Goal: Task Accomplishment & Management: Manage account settings

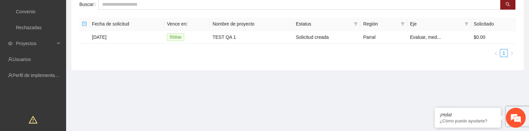
scroll to position [68, 0]
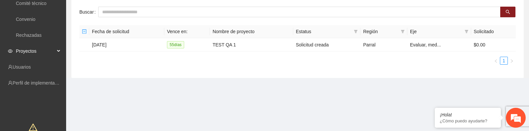
click at [40, 48] on span "Proyectos" at bounding box center [35, 50] width 39 height 13
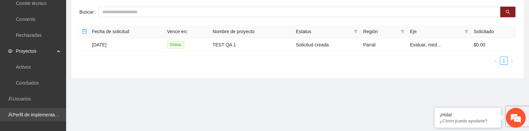
click at [40, 115] on link "Perfil de implementadora" at bounding box center [39, 114] width 52 height 5
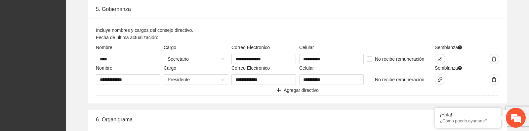
scroll to position [1073, 0]
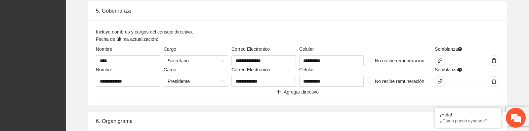
click at [176, 39] on label "Incluye nombres y cargos del consejo directivo. Fecha de última actualización:" at bounding box center [144, 35] width 97 height 15
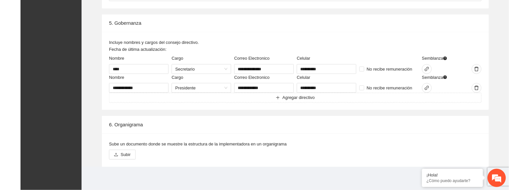
scroll to position [1058, 0]
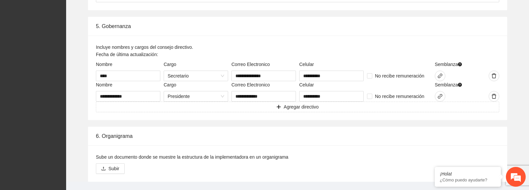
click at [280, 130] on div "6. Organigrama" at bounding box center [297, 136] width 403 height 19
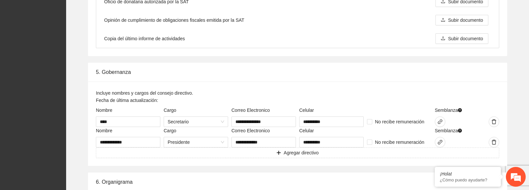
scroll to position [1011, 0]
click at [269, 95] on div "Incluye nombres y cargos del consejo directivo. Fecha de última actualización:" at bounding box center [297, 99] width 403 height 17
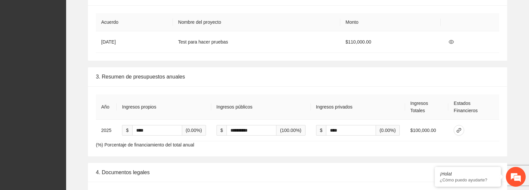
scroll to position [655, 0]
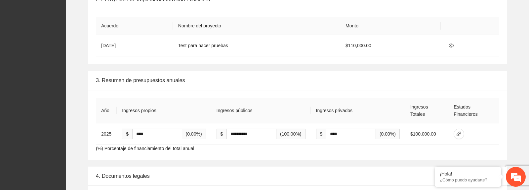
click at [254, 102] on th "Ingresos públicos" at bounding box center [260, 110] width 99 height 25
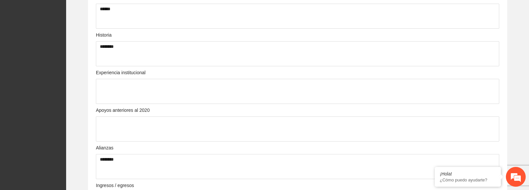
scroll to position [51, 0]
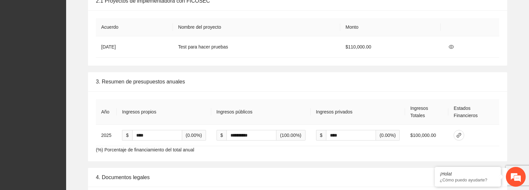
scroll to position [661, 0]
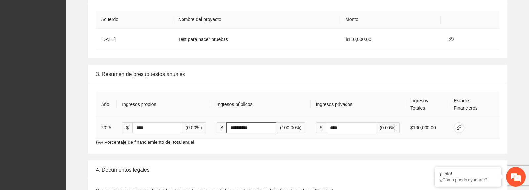
click at [244, 129] on input "**********" at bounding box center [251, 128] width 50 height 11
click at [145, 129] on input "****" at bounding box center [157, 128] width 50 height 11
click at [337, 132] on input "****" at bounding box center [351, 128] width 50 height 11
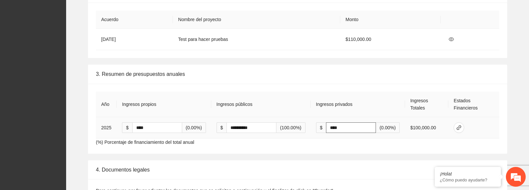
click at [337, 132] on input "****" at bounding box center [351, 128] width 50 height 11
click at [213, 105] on th "Ingresos públicos" at bounding box center [260, 104] width 99 height 25
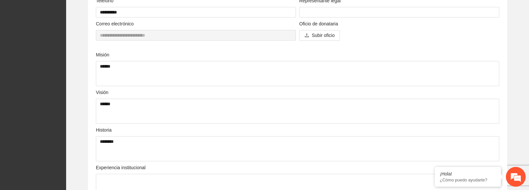
scroll to position [0, 0]
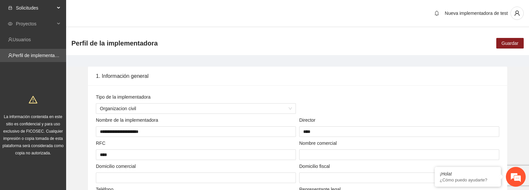
click at [56, 10] on div "Solicitudes" at bounding box center [33, 7] width 66 height 13
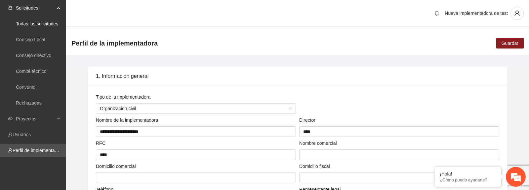
click at [56, 10] on div "Solicitudes" at bounding box center [33, 7] width 66 height 13
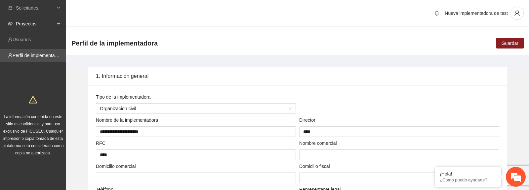
click at [57, 26] on div "Proyectos" at bounding box center [33, 23] width 66 height 13
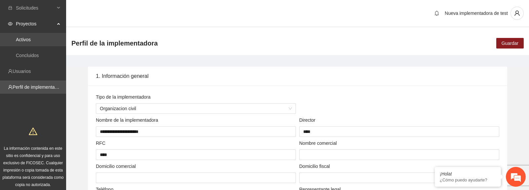
click at [31, 38] on link "Activos" at bounding box center [23, 39] width 15 height 5
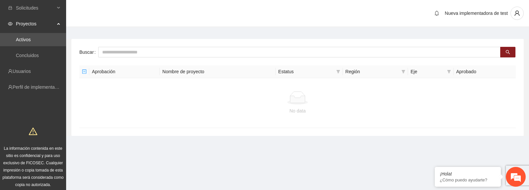
click at [229, 95] on div at bounding box center [297, 98] width 431 height 13
click at [33, 53] on link "Concluidos" at bounding box center [27, 55] width 23 height 5
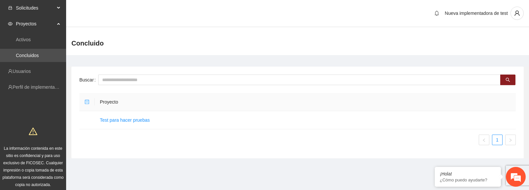
click at [58, 9] on div "Solicitudes" at bounding box center [33, 7] width 66 height 13
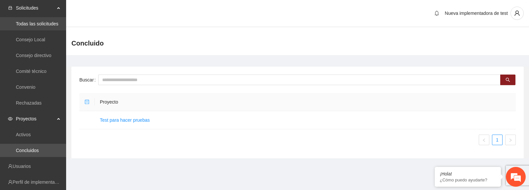
click at [45, 23] on link "Todas las solicitudes" at bounding box center [37, 23] width 42 height 5
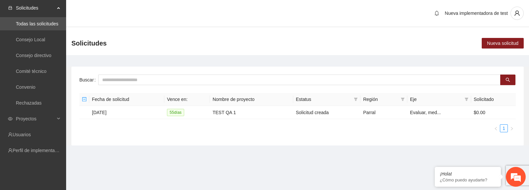
click at [240, 130] on ul "1" at bounding box center [297, 129] width 436 height 8
click at [224, 112] on td "TEST QA 1" at bounding box center [251, 112] width 83 height 13
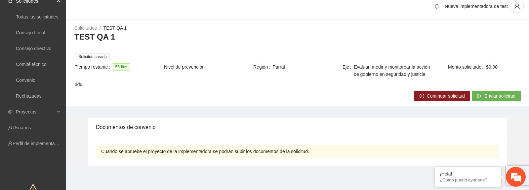
scroll to position [67, 0]
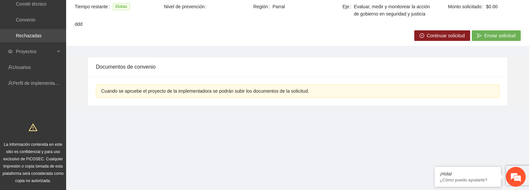
click at [42, 33] on link "Rechazadas" at bounding box center [29, 35] width 26 height 5
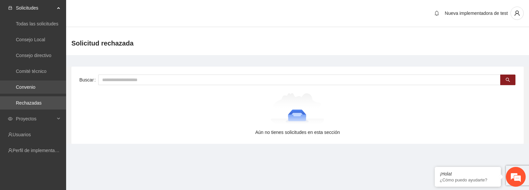
click at [33, 85] on link "Convenio" at bounding box center [25, 87] width 19 height 5
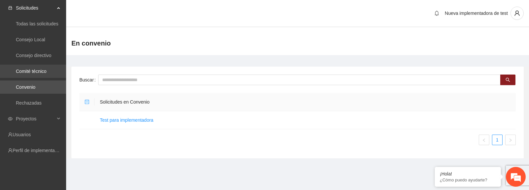
click at [47, 70] on link "Comité técnico" at bounding box center [31, 71] width 31 height 5
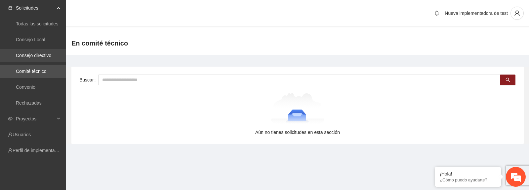
click at [50, 55] on link "Consejo directivo" at bounding box center [33, 55] width 35 height 5
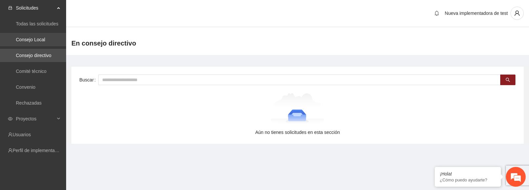
click at [44, 37] on link "Consejo Local" at bounding box center [30, 39] width 29 height 5
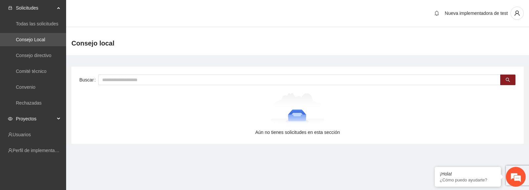
click at [41, 121] on span "Proyectos" at bounding box center [35, 118] width 39 height 13
click at [39, 152] on link "Concluidos" at bounding box center [27, 150] width 23 height 5
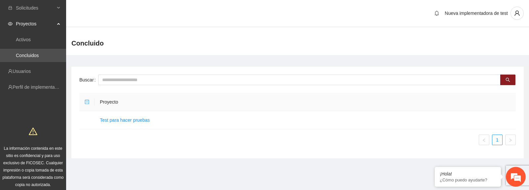
click at [39, 137] on h1 at bounding box center [32, 131] width 63 height 16
click at [120, 123] on td "Test para hacer pruebas" at bounding box center [305, 120] width 421 height 18
click at [127, 120] on link "Test para hacer pruebas" at bounding box center [125, 120] width 50 height 5
click at [146, 121] on link "Test para hacer pruebas" at bounding box center [125, 120] width 50 height 5
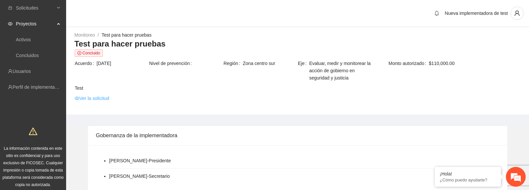
click at [108, 98] on link "Ver la solicitud" at bounding box center [92, 98] width 34 height 7
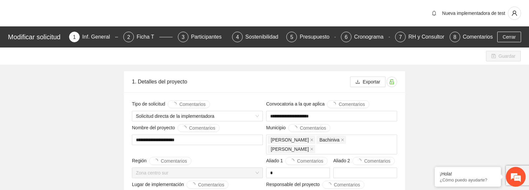
click at [262, 130] on div "Nombre del proyecto Comentarios" at bounding box center [197, 129] width 131 height 11
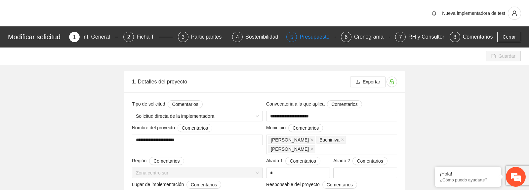
click at [314, 38] on div "Presupuesto" at bounding box center [316, 37] width 35 height 11
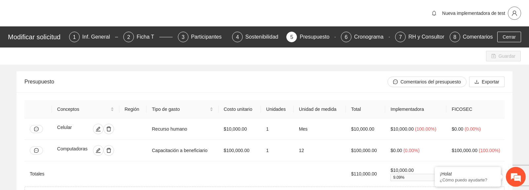
click at [510, 13] on span "user" at bounding box center [514, 13] width 13 height 6
click at [322, 0] on div "Nueva implementadora de test" at bounding box center [264, 13] width 529 height 26
click at [50, 36] on div "Modificar solicitud" at bounding box center [36, 37] width 57 height 11
click at [476, 13] on span "Nueva implementadora de test" at bounding box center [473, 13] width 63 height 5
click at [505, 36] on span "Cerrar" at bounding box center [508, 36] width 13 height 7
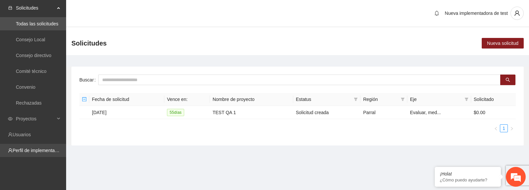
click at [50, 148] on link "Perfil de implementadora" at bounding box center [39, 150] width 52 height 5
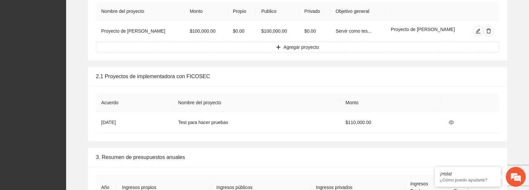
scroll to position [582, 0]
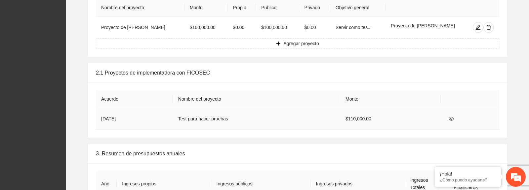
click at [277, 119] on td "Test para hacer pruebas" at bounding box center [256, 118] width 167 height 21
click at [454, 120] on icon "eye" at bounding box center [450, 119] width 5 height 4
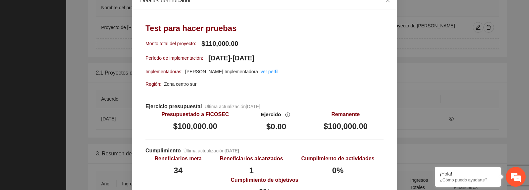
scroll to position [36, 0]
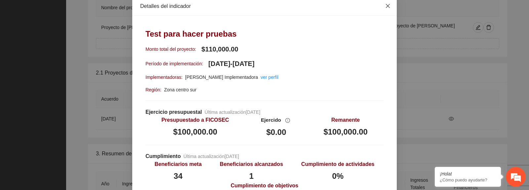
click at [386, 7] on icon "close" at bounding box center [387, 5] width 5 height 5
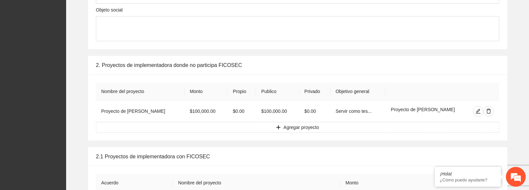
scroll to position [487, 0]
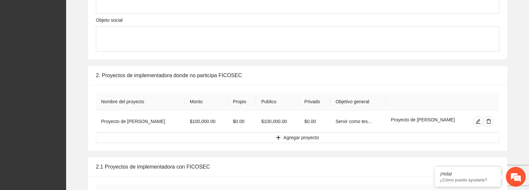
click at [156, 78] on div "2. Proyectos de implementadora donde no participa FICOSEC" at bounding box center [297, 75] width 403 height 19
click at [169, 88] on div "Nombre del proyecto Monto Propio Publico Privado Objetivo general Proyecto de J…" at bounding box center [297, 118] width 419 height 66
click at [186, 120] on td "$100,000.00" at bounding box center [205, 121] width 43 height 21
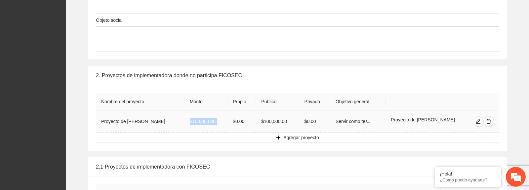
click at [186, 120] on td "$100,000.00" at bounding box center [205, 121] width 43 height 21
click at [236, 119] on td "$0.00" at bounding box center [241, 121] width 28 height 21
click at [278, 122] on td "$100,000.00" at bounding box center [277, 121] width 43 height 21
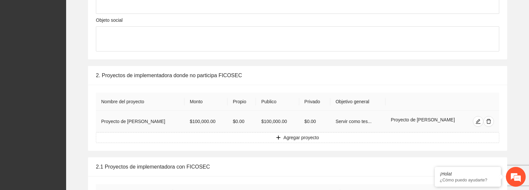
click at [278, 122] on td "$100,000.00" at bounding box center [277, 121] width 43 height 21
click at [315, 121] on td "$0.00" at bounding box center [314, 121] width 31 height 21
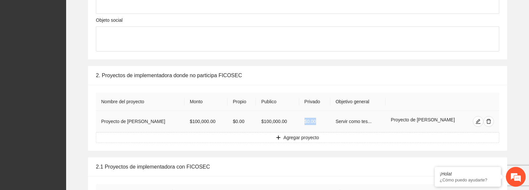
click at [360, 122] on span "Servir como tes..." at bounding box center [353, 121] width 36 height 5
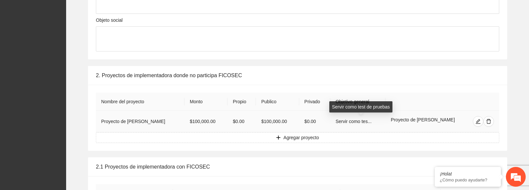
click at [360, 122] on span "Servir como tes..." at bounding box center [353, 121] width 36 height 5
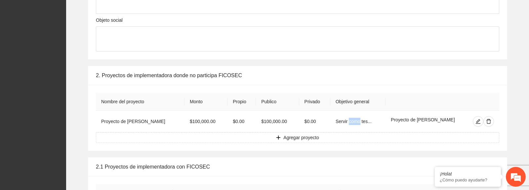
click at [278, 149] on div "Nombre del proyecto Monto Propio Publico Privado Objetivo general Proyecto de J…" at bounding box center [297, 118] width 419 height 66
click at [285, 80] on div "2. Proyectos de implementadora donde no participa FICOSEC" at bounding box center [297, 75] width 403 height 19
click at [478, 117] on button "button" at bounding box center [478, 121] width 11 height 11
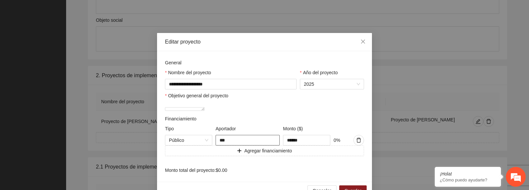
scroll to position [24, 0]
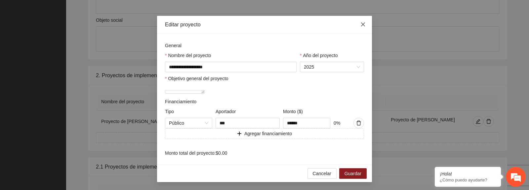
click at [363, 22] on icon "close" at bounding box center [362, 24] width 5 height 5
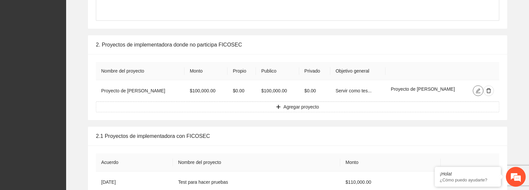
scroll to position [532, 0]
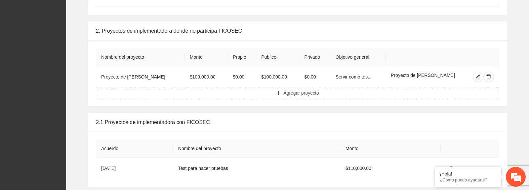
click at [284, 94] on span "Agregar proyecto" at bounding box center [300, 93] width 35 height 7
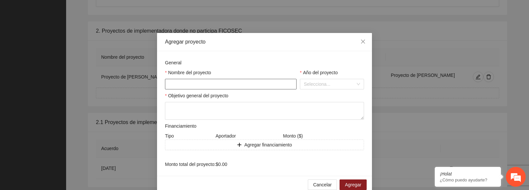
click at [233, 82] on input "text" at bounding box center [231, 84] width 132 height 11
type input "**********"
click at [332, 84] on input "search" at bounding box center [330, 84] width 52 height 10
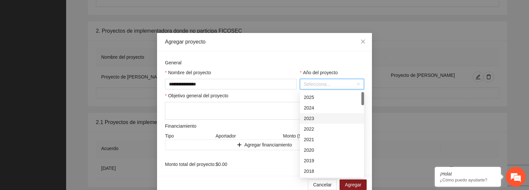
click at [322, 119] on div "2023" at bounding box center [332, 118] width 56 height 7
click at [224, 117] on textarea at bounding box center [264, 111] width 199 height 18
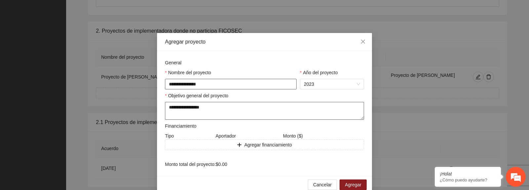
scroll to position [11, 0]
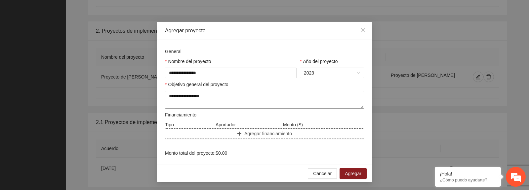
type textarea "**********"
click at [246, 135] on span "Agregar financiamiento" at bounding box center [268, 133] width 48 height 7
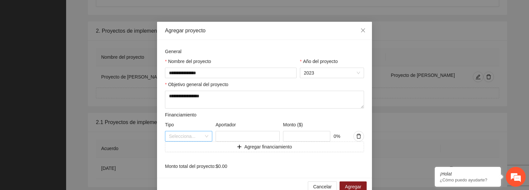
click at [199, 135] on input "search" at bounding box center [186, 137] width 35 height 10
click at [187, 159] on div "Propio" at bounding box center [188, 160] width 39 height 7
click at [256, 129] on div "Tipo Aportador Monto ($) Propio Propio 0 %" at bounding box center [264, 131] width 202 height 20
click at [294, 138] on input "text" at bounding box center [306, 136] width 47 height 11
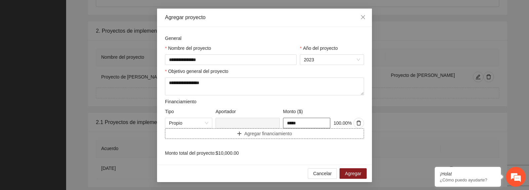
type input "*****"
click at [270, 137] on span "Agregar financiamiento" at bounding box center [268, 133] width 48 height 7
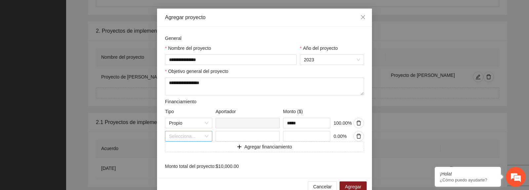
click at [194, 133] on input "search" at bounding box center [186, 137] width 35 height 10
click at [191, 172] on div "Privado" at bounding box center [188, 170] width 39 height 7
click at [256, 136] on input "text" at bounding box center [247, 136] width 64 height 11
type input "********"
click at [304, 136] on input "text" at bounding box center [306, 136] width 47 height 11
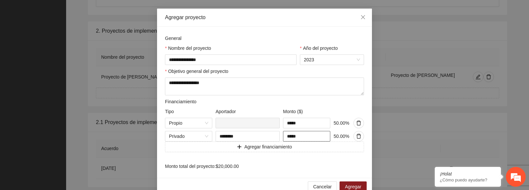
type input "*****"
click at [229, 149] on button "Agregar financiamiento" at bounding box center [264, 147] width 199 height 11
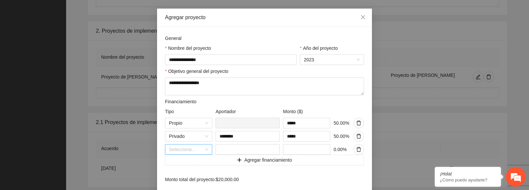
click at [202, 147] on input "search" at bounding box center [186, 150] width 35 height 10
click at [187, 127] on div "Propio" at bounding box center [188, 125] width 39 height 7
click at [189, 138] on span "Privado" at bounding box center [188, 137] width 39 height 10
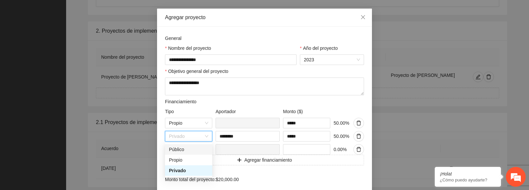
click at [184, 149] on div "Público" at bounding box center [188, 149] width 39 height 7
click at [204, 150] on span "Propio" at bounding box center [188, 150] width 39 height 10
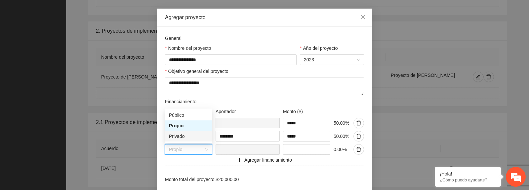
click at [192, 135] on div "Privado" at bounding box center [188, 136] width 39 height 7
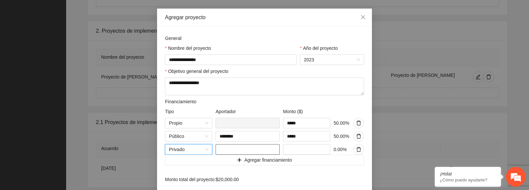
click at [247, 149] on input "text" at bounding box center [247, 149] width 64 height 11
click at [250, 134] on input "********" at bounding box center [247, 136] width 64 height 11
click at [239, 147] on input "text" at bounding box center [247, 149] width 64 height 11
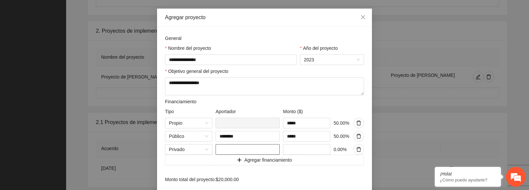
type input "********"
click at [283, 151] on input "text" at bounding box center [306, 149] width 47 height 11
type input "*****"
click at [250, 131] on div "Tipo Aportador Monto ($) Propio ***** 33.33 % Público ******** ***** 33.33 % Pr…" at bounding box center [264, 131] width 202 height 47
click at [250, 136] on input "********" at bounding box center [247, 136] width 64 height 11
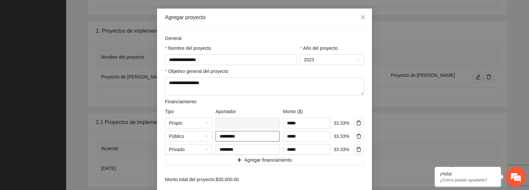
type input "********"
click at [310, 147] on input "*****" at bounding box center [306, 149] width 47 height 11
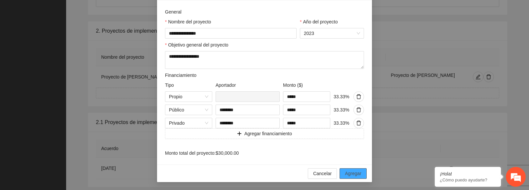
click at [352, 174] on span "Agregar" at bounding box center [353, 173] width 17 height 7
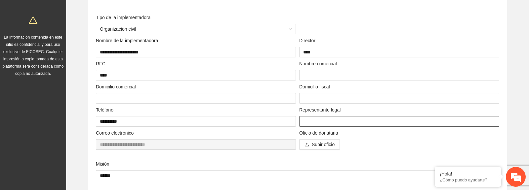
scroll to position [0, 0]
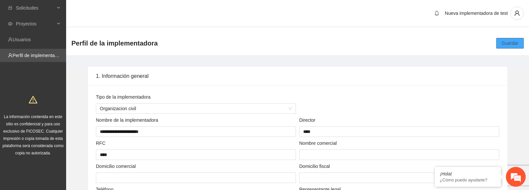
click at [509, 45] on span "Guardar" at bounding box center [509, 43] width 17 height 7
click at [271, 54] on div "Perfil de la implementadora Guardar" at bounding box center [297, 43] width 463 height 24
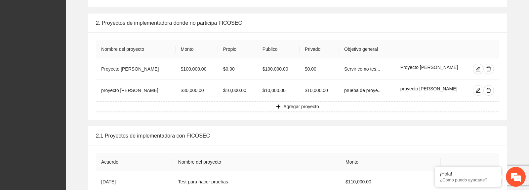
scroll to position [540, 0]
click at [477, 66] on icon "edit" at bounding box center [477, 68] width 5 height 5
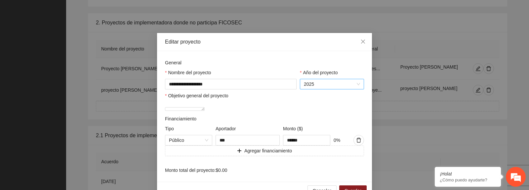
click at [348, 84] on span "2025" at bounding box center [332, 84] width 56 height 10
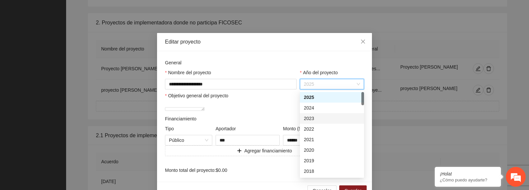
click at [323, 118] on div "2023" at bounding box center [332, 118] width 56 height 7
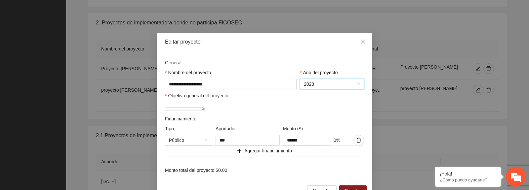
click at [285, 95] on div "Objetivo general del proyecto" at bounding box center [264, 97] width 199 height 10
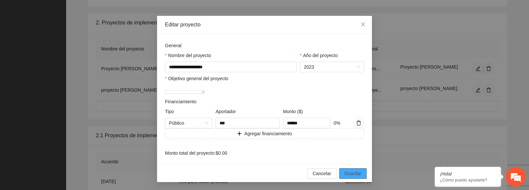
click at [347, 172] on span "Guardar" at bounding box center [352, 173] width 17 height 7
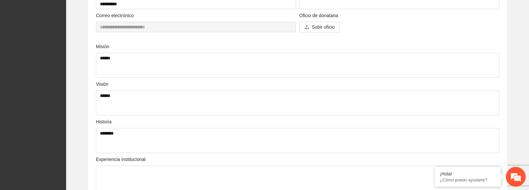
scroll to position [0, 0]
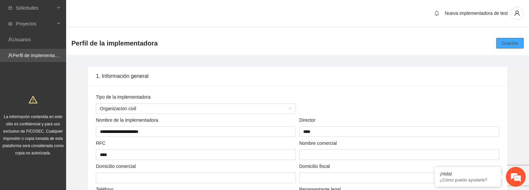
click at [500, 47] on button "Guardar" at bounding box center [509, 43] width 27 height 11
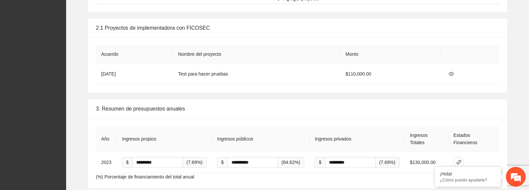
scroll to position [650, 0]
